Goal: Book appointment/travel/reservation

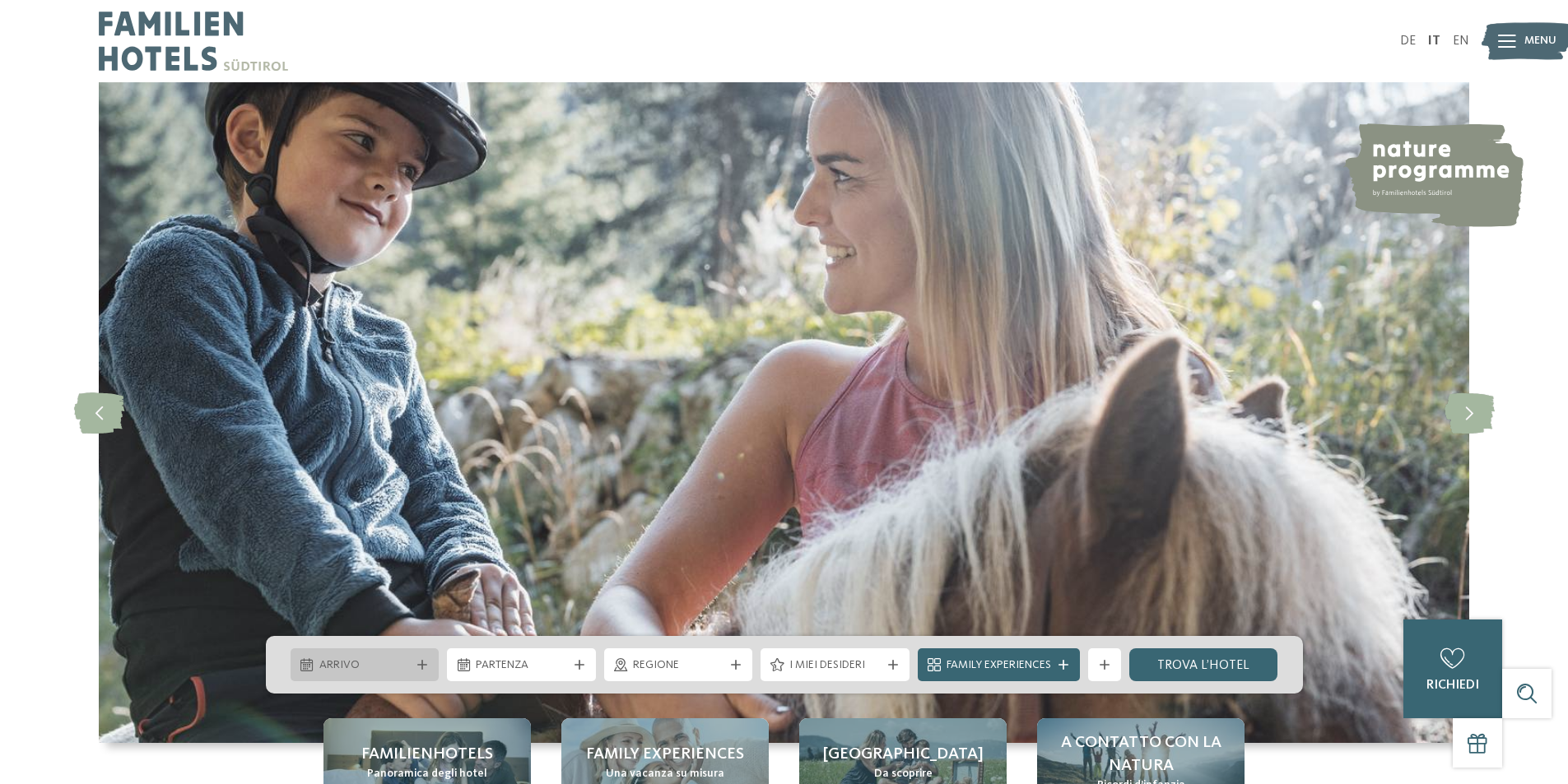
click at [365, 662] on span "Arrivo" at bounding box center [364, 665] width 91 height 17
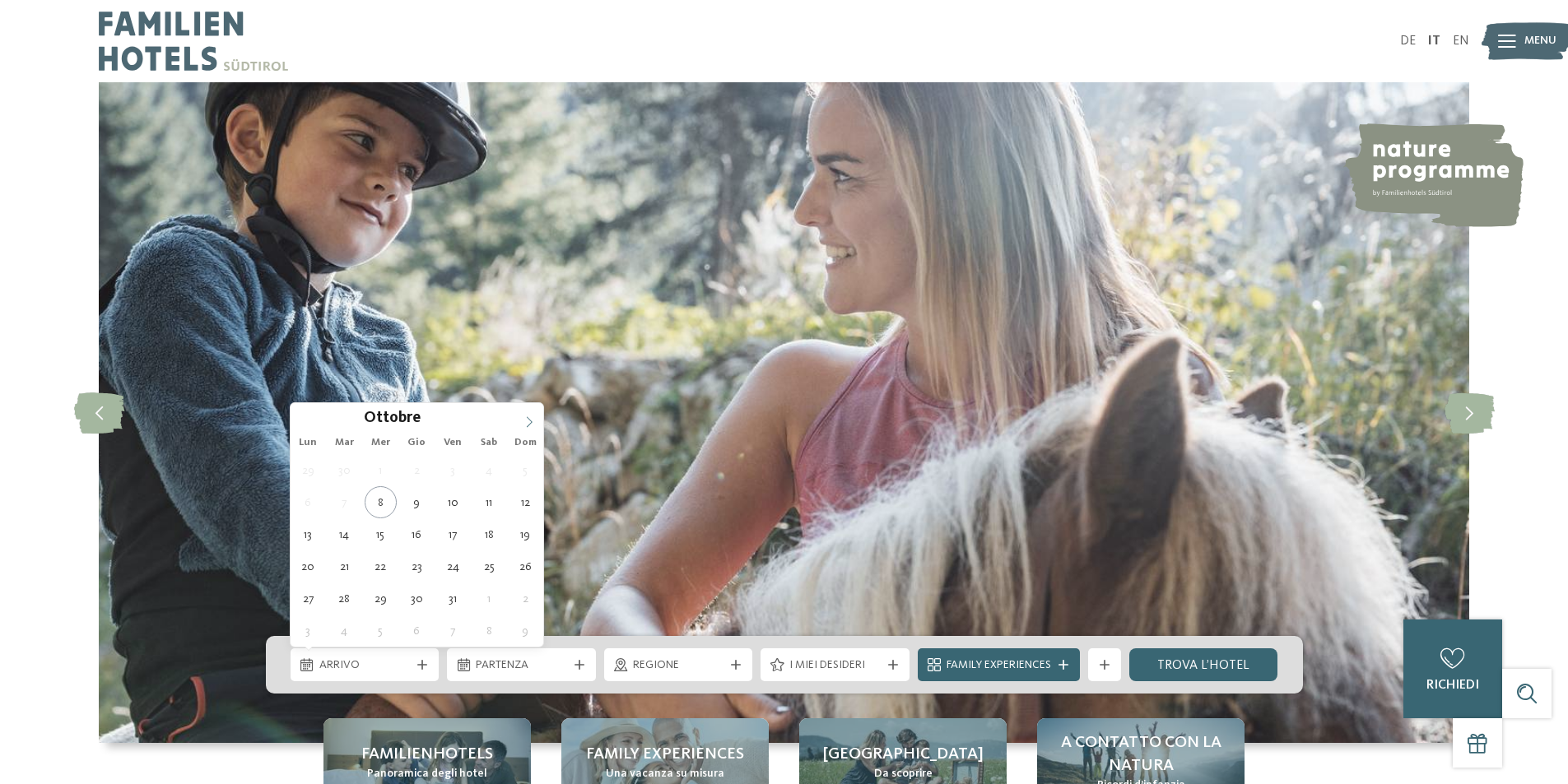
click at [527, 417] on icon at bounding box center [529, 422] width 12 height 12
type input "****"
click at [527, 417] on icon at bounding box center [529, 422] width 12 height 12
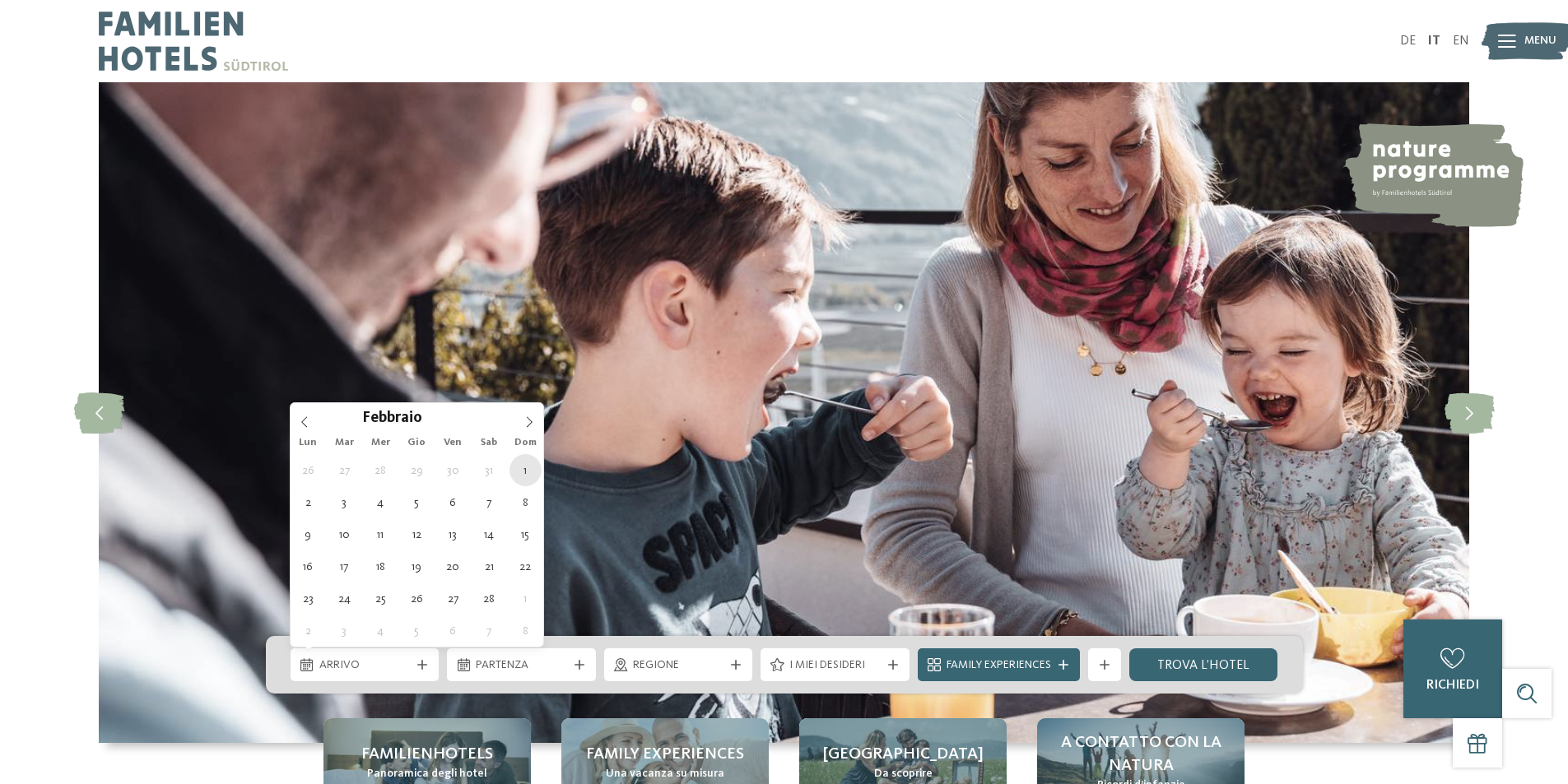
type div "[DATE]"
type input "****"
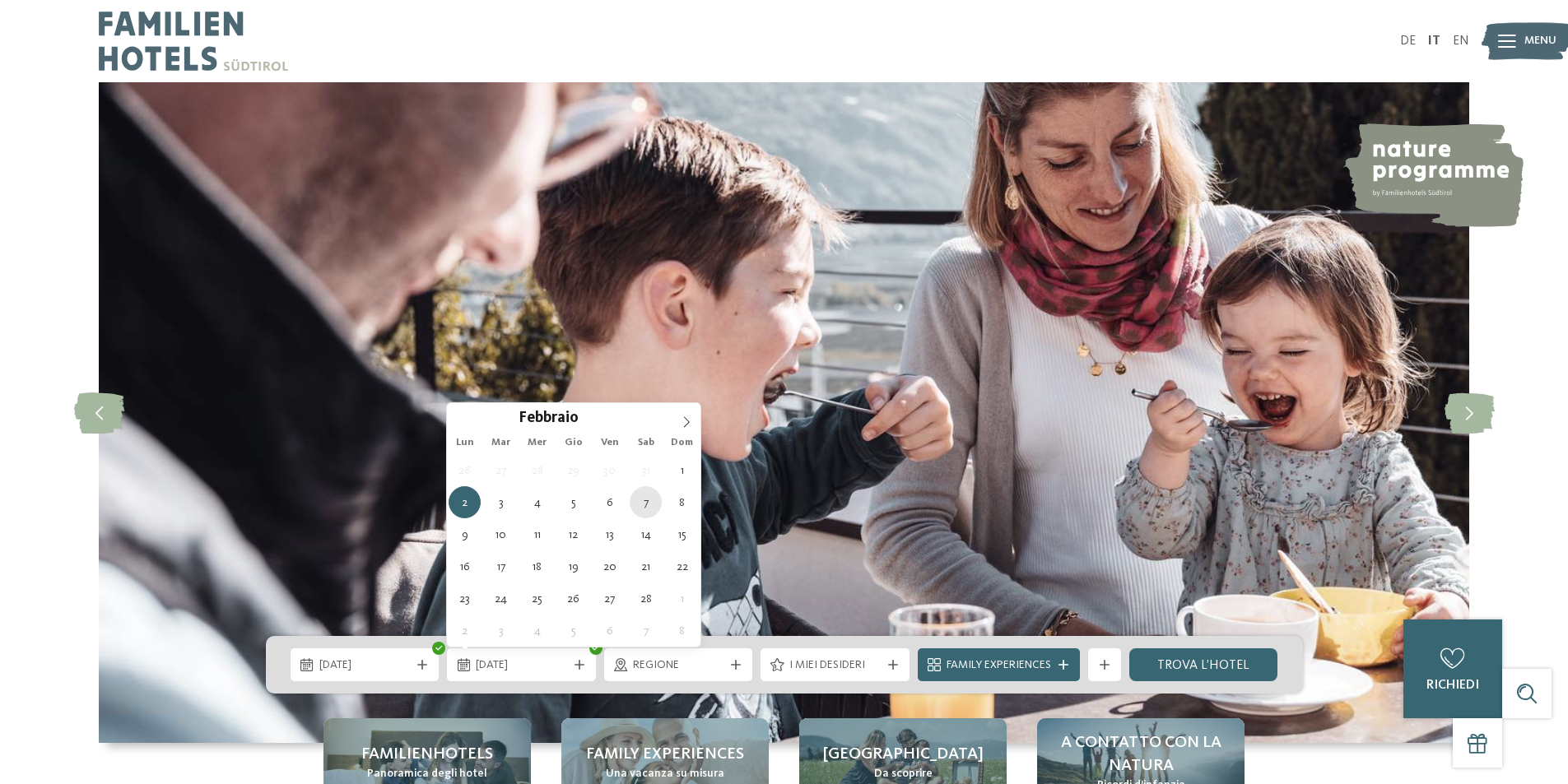
type div "[DATE]"
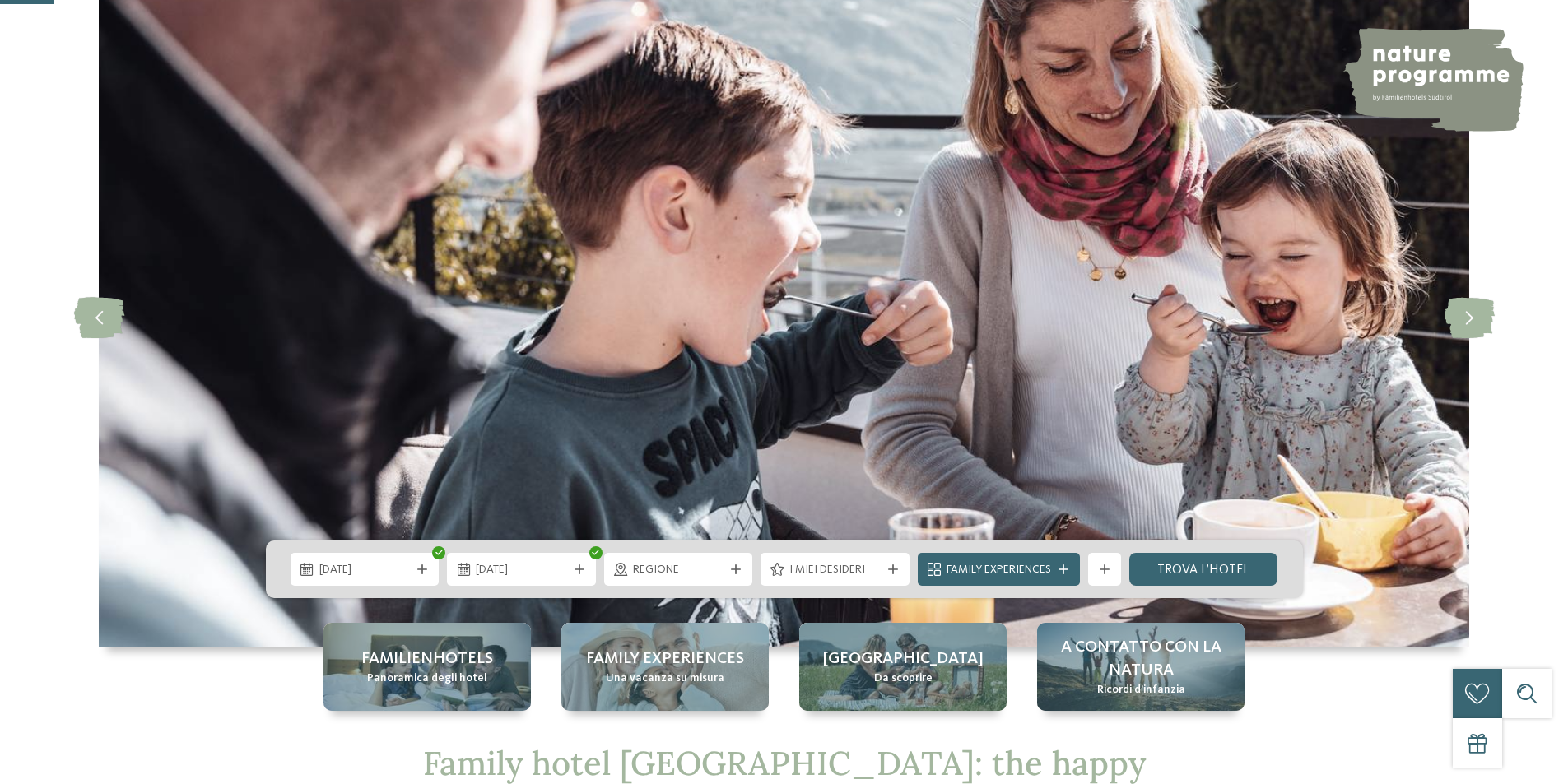
scroll to position [329, 0]
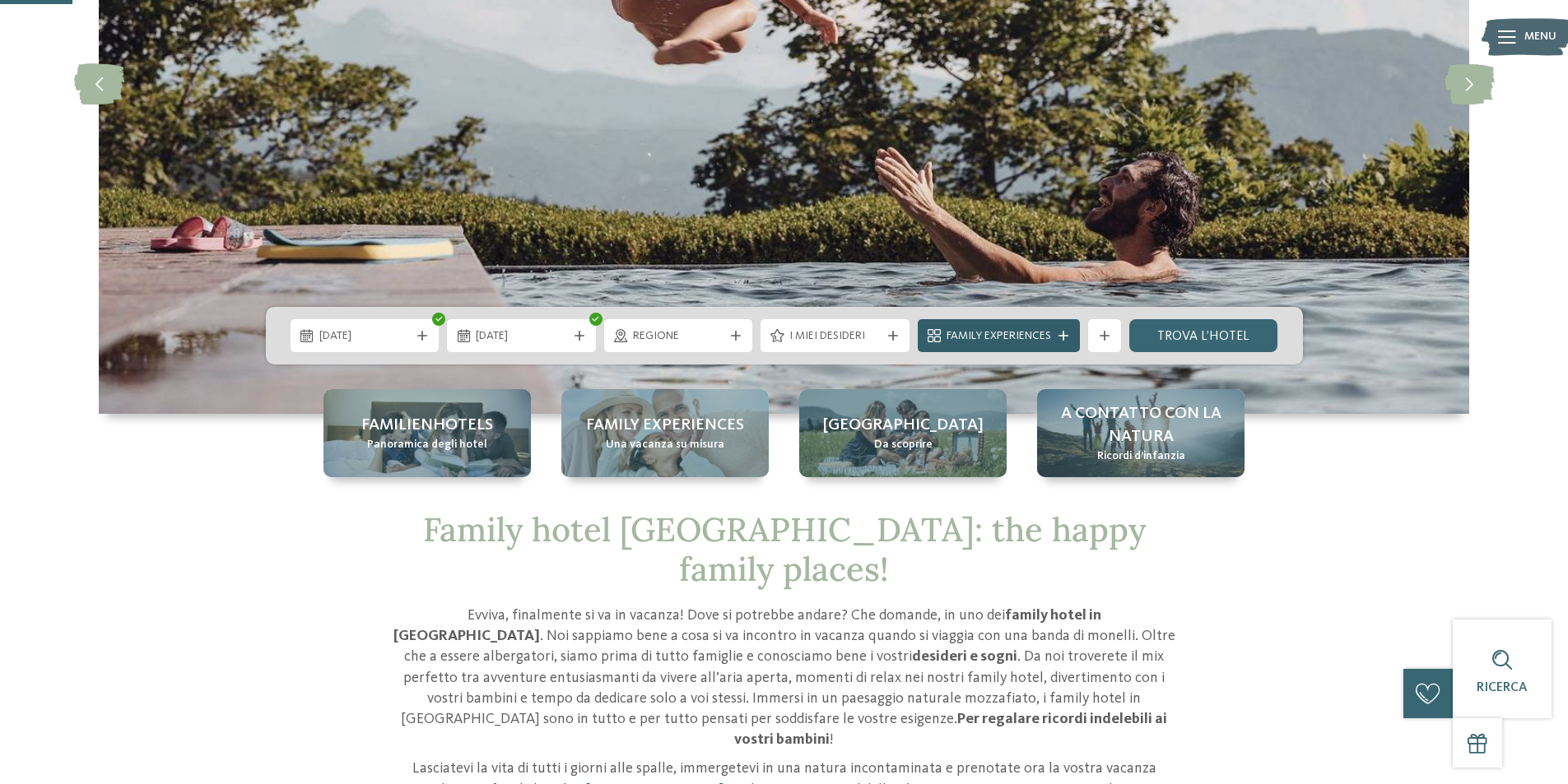
click at [974, 334] on span "Family Experiences" at bounding box center [999, 337] width 104 height 17
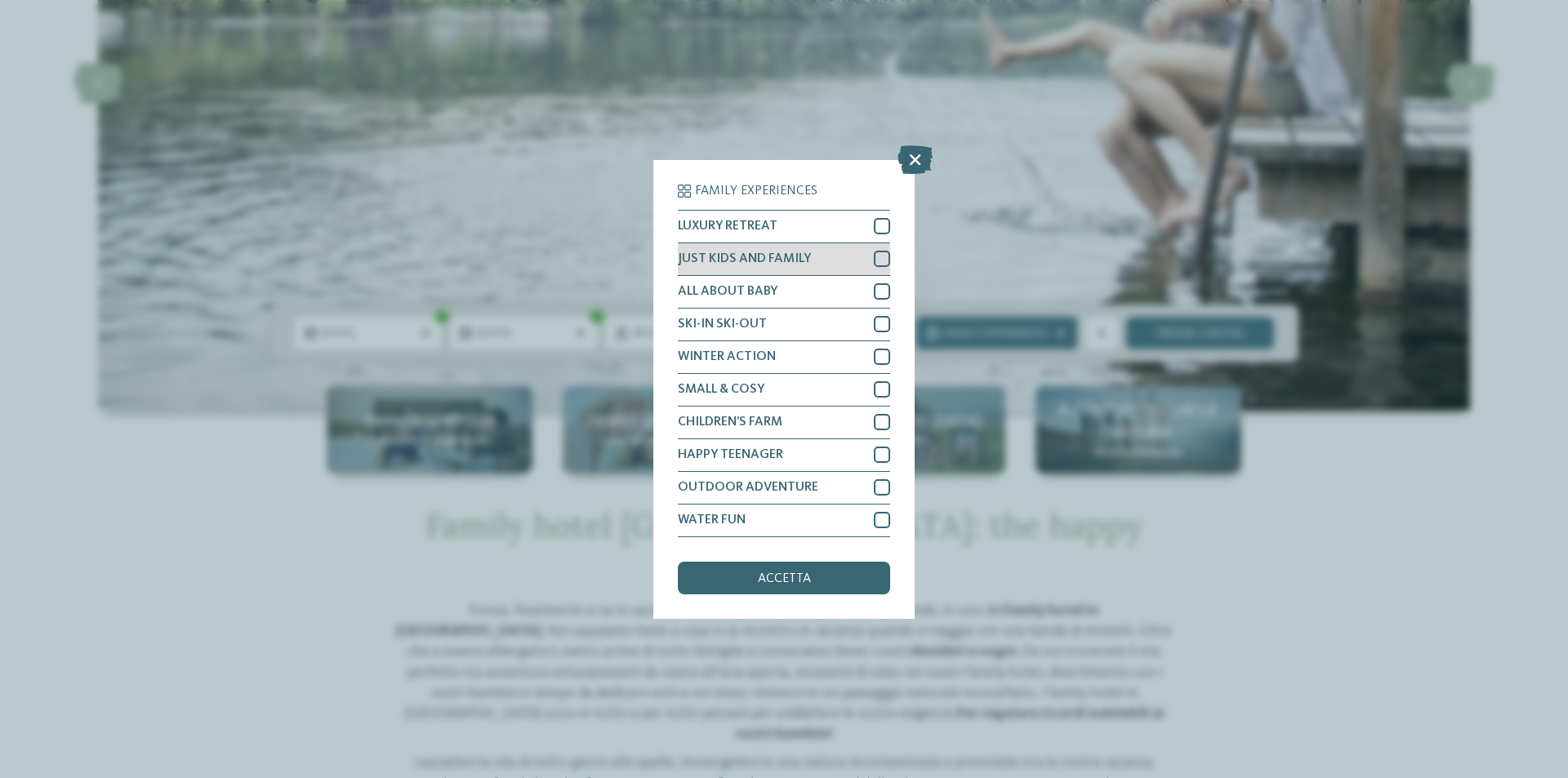
click at [882, 261] on div at bounding box center [881, 258] width 17 height 17
click at [886, 291] on div at bounding box center [881, 291] width 17 height 17
click at [798, 578] on span "accetta" at bounding box center [784, 578] width 54 height 13
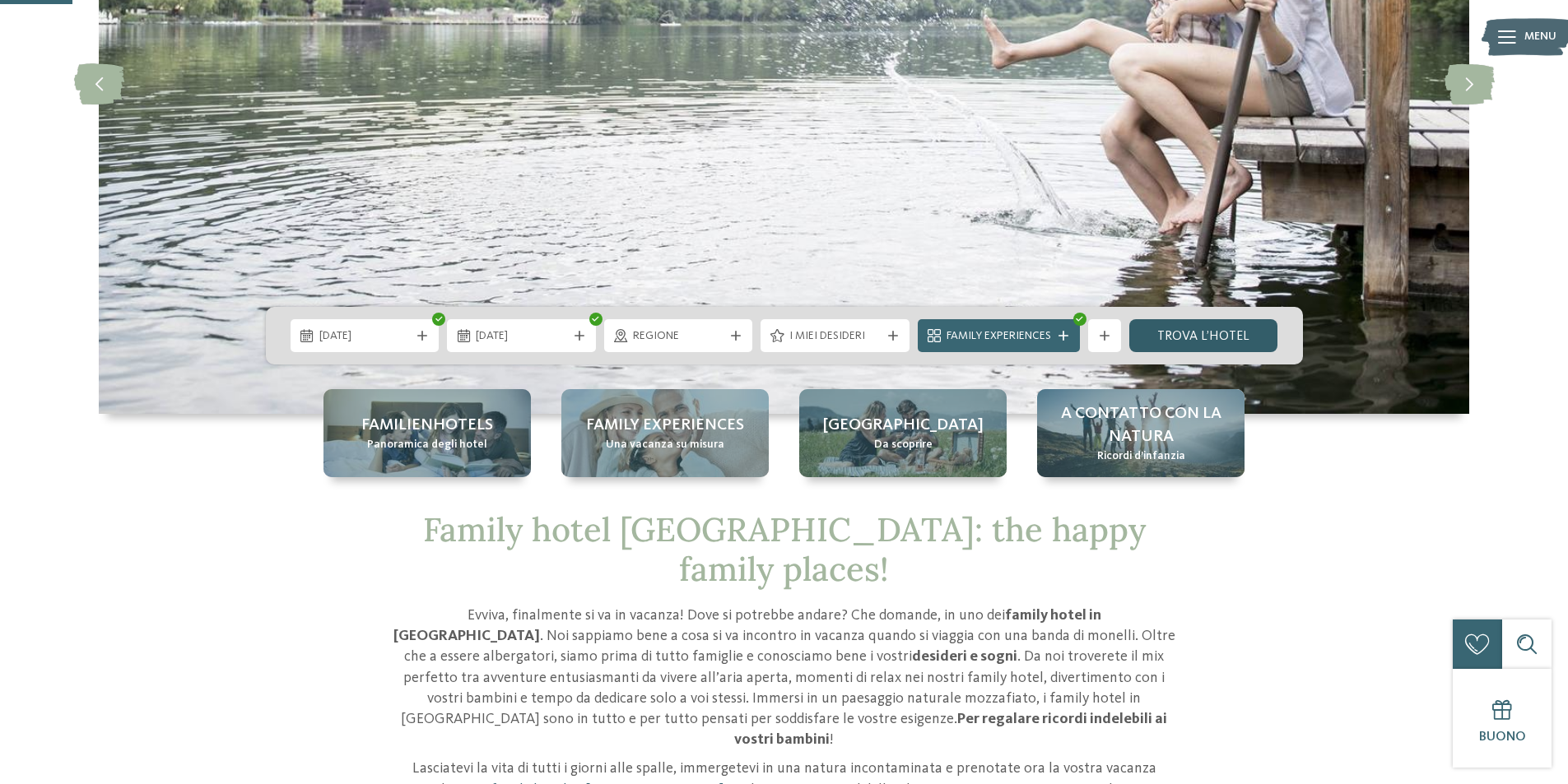
click at [1199, 330] on link "trova l’hotel" at bounding box center [1204, 336] width 149 height 33
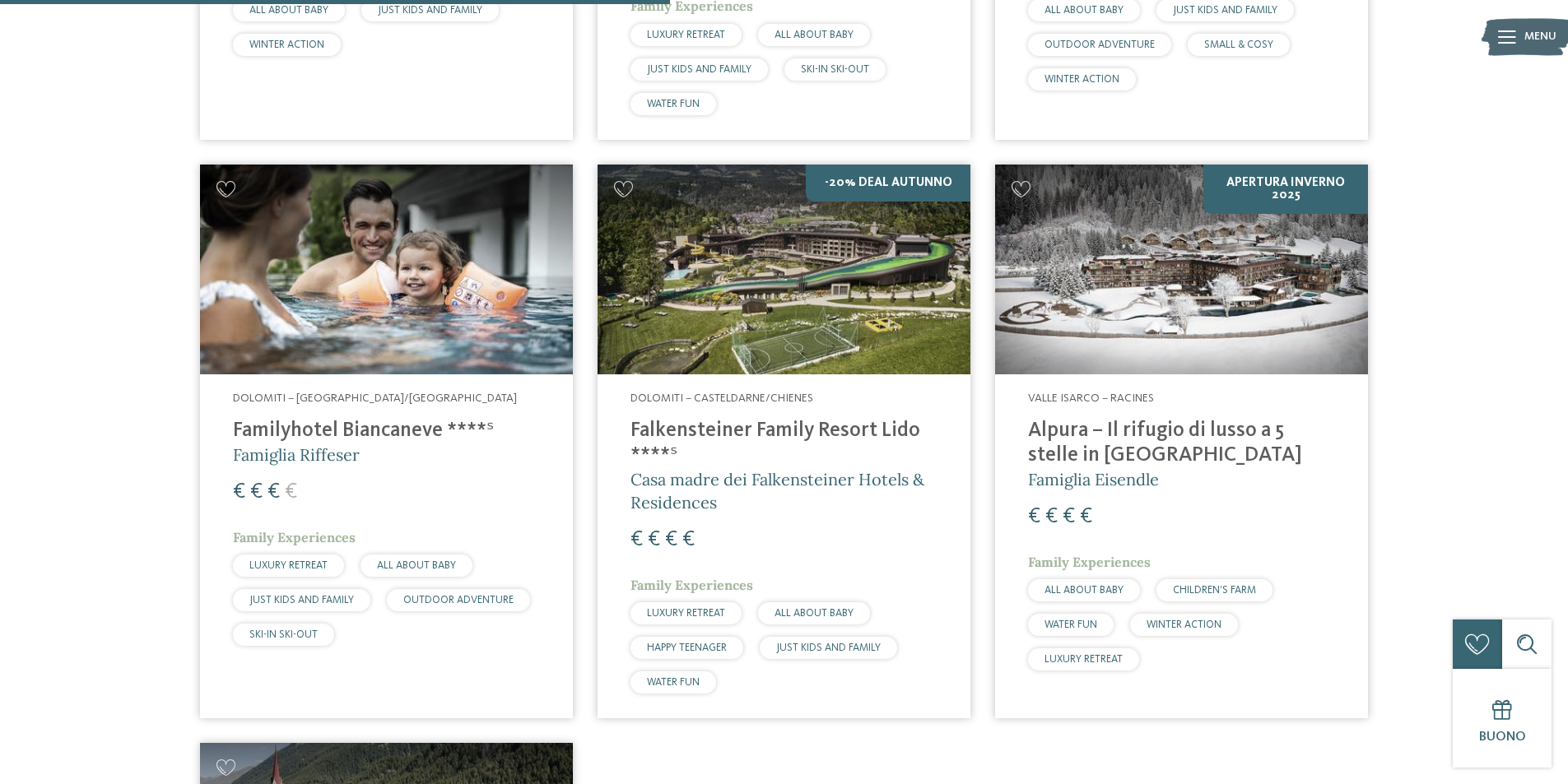
scroll to position [1363, 0]
